Goal: Task Accomplishment & Management: Use online tool/utility

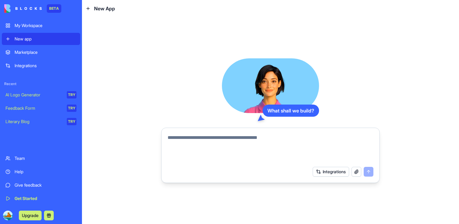
click at [40, 53] on div "Marketplace" at bounding box center [46, 52] width 62 height 6
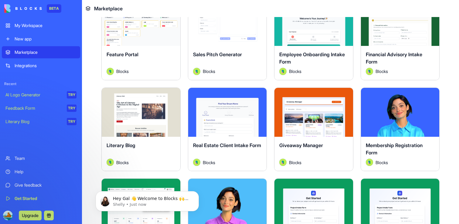
scroll to position [511, 0]
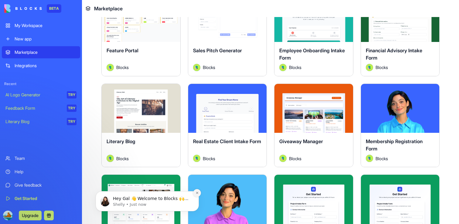
click at [196, 192] on icon "Dismiss notification" at bounding box center [196, 192] width 3 height 3
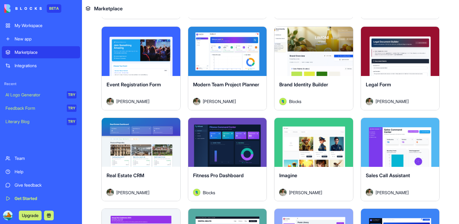
scroll to position [1120, 0]
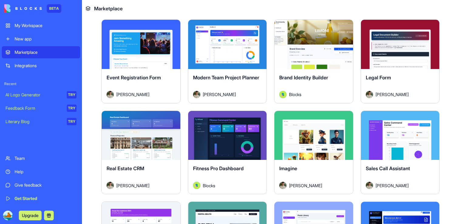
click at [160, 174] on div "Real Estate CRM" at bounding box center [141, 173] width 69 height 17
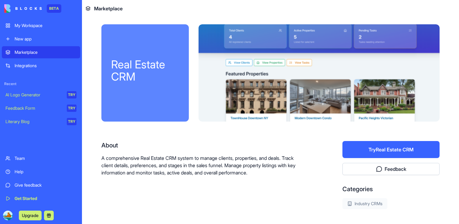
click at [381, 150] on button "Try Real Estate CRM" at bounding box center [390, 149] width 97 height 17
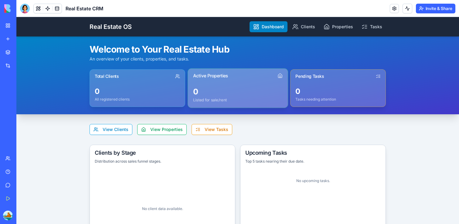
click at [250, 91] on div "0" at bounding box center [238, 92] width 90 height 10
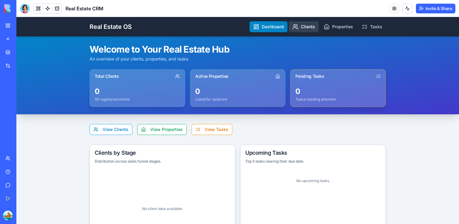
click at [310, 24] on link "Clients" at bounding box center [304, 26] width 30 height 11
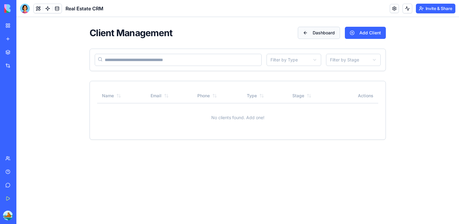
click at [307, 31] on button "Dashboard" at bounding box center [319, 33] width 42 height 12
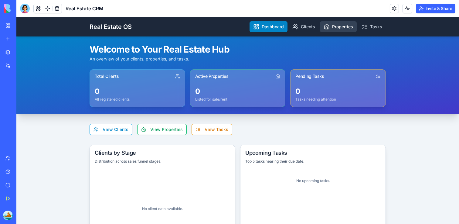
click at [342, 28] on link "Properties" at bounding box center [338, 26] width 37 height 11
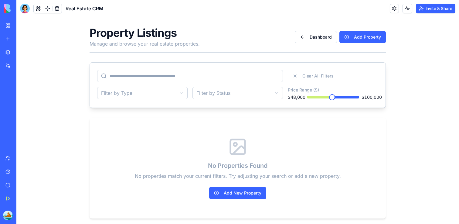
click at [331, 95] on span "Minimum" at bounding box center [332, 97] width 6 height 6
click at [314, 35] on button "Dashboard" at bounding box center [316, 37] width 42 height 12
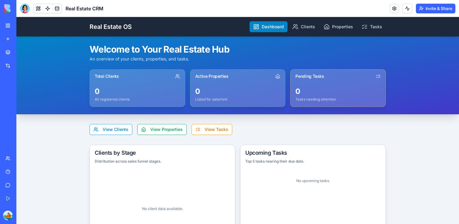
scroll to position [37, 0]
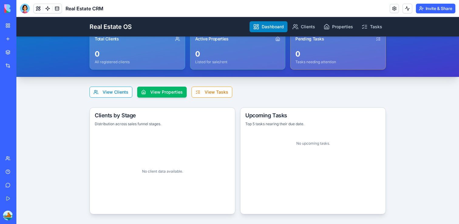
click at [176, 92] on button "View Properties" at bounding box center [161, 92] width 49 height 11
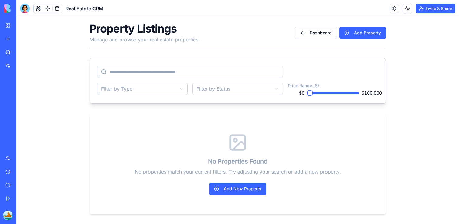
scroll to position [4, 0]
click at [313, 30] on button "Dashboard" at bounding box center [316, 33] width 42 height 12
